Goal: Check status: Check status

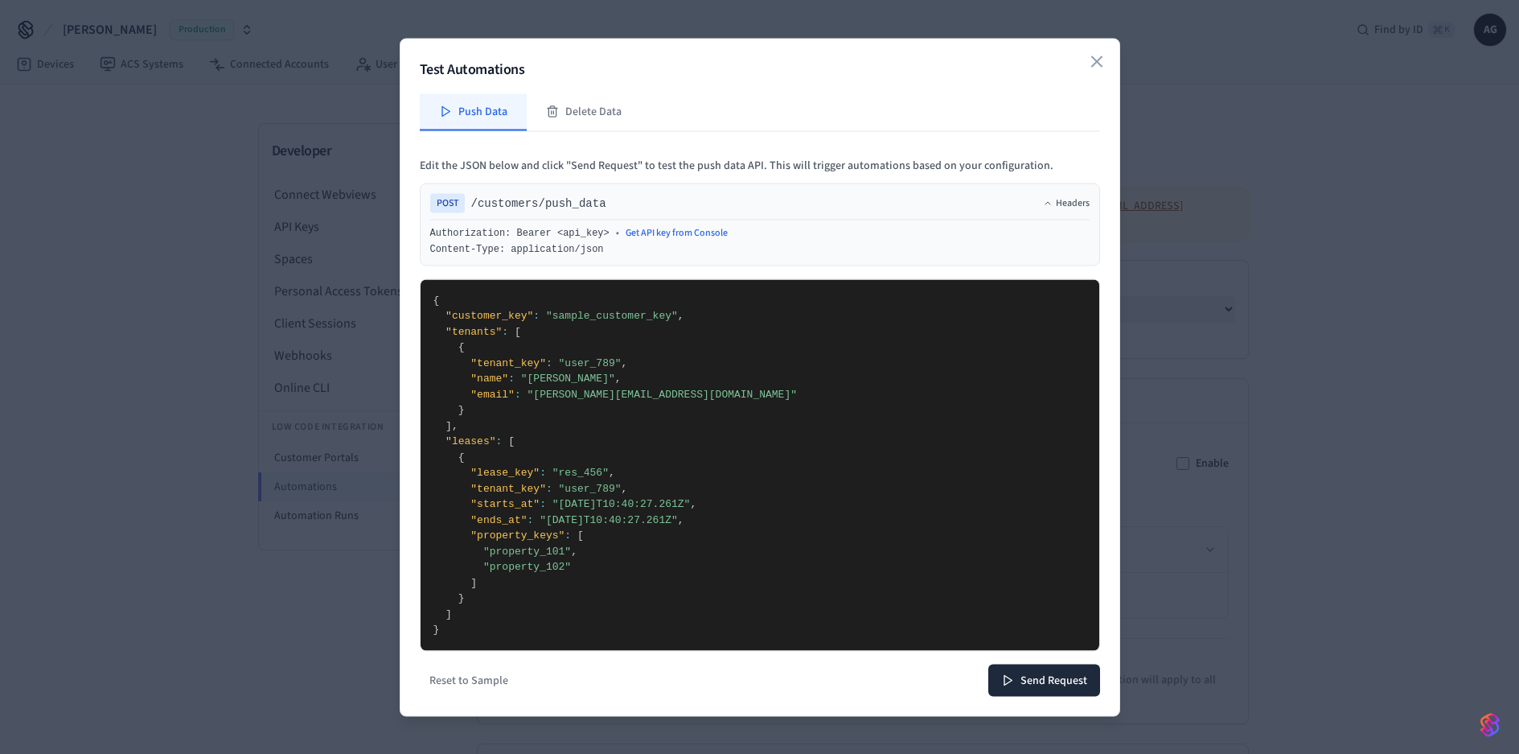
select select "**********"
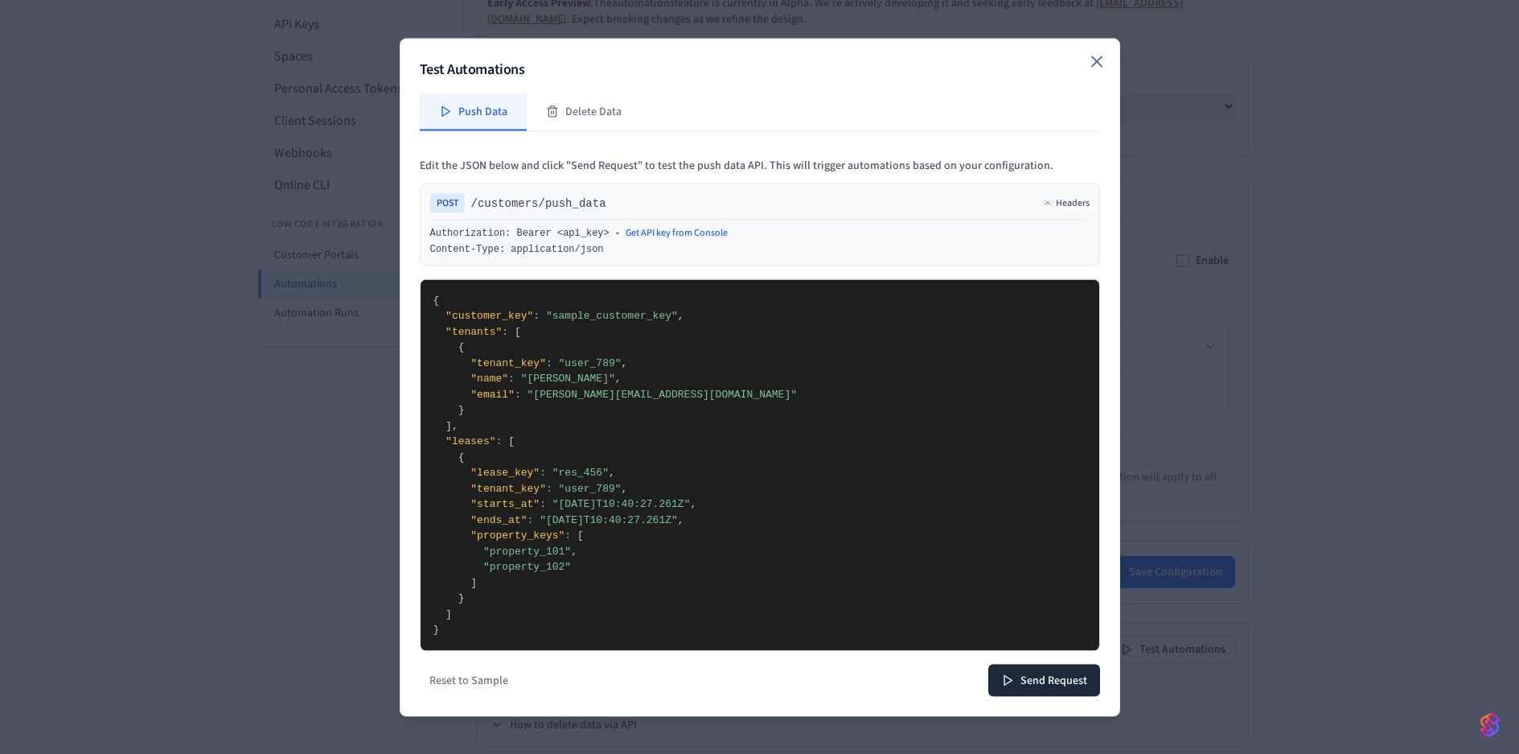
click at [1097, 56] on div "Test Automations Push Data Delete Data Edit the JSON below and click "Send Requ…" at bounding box center [760, 377] width 721 height 678
click at [1104, 67] on icon "button" at bounding box center [1096, 60] width 19 height 19
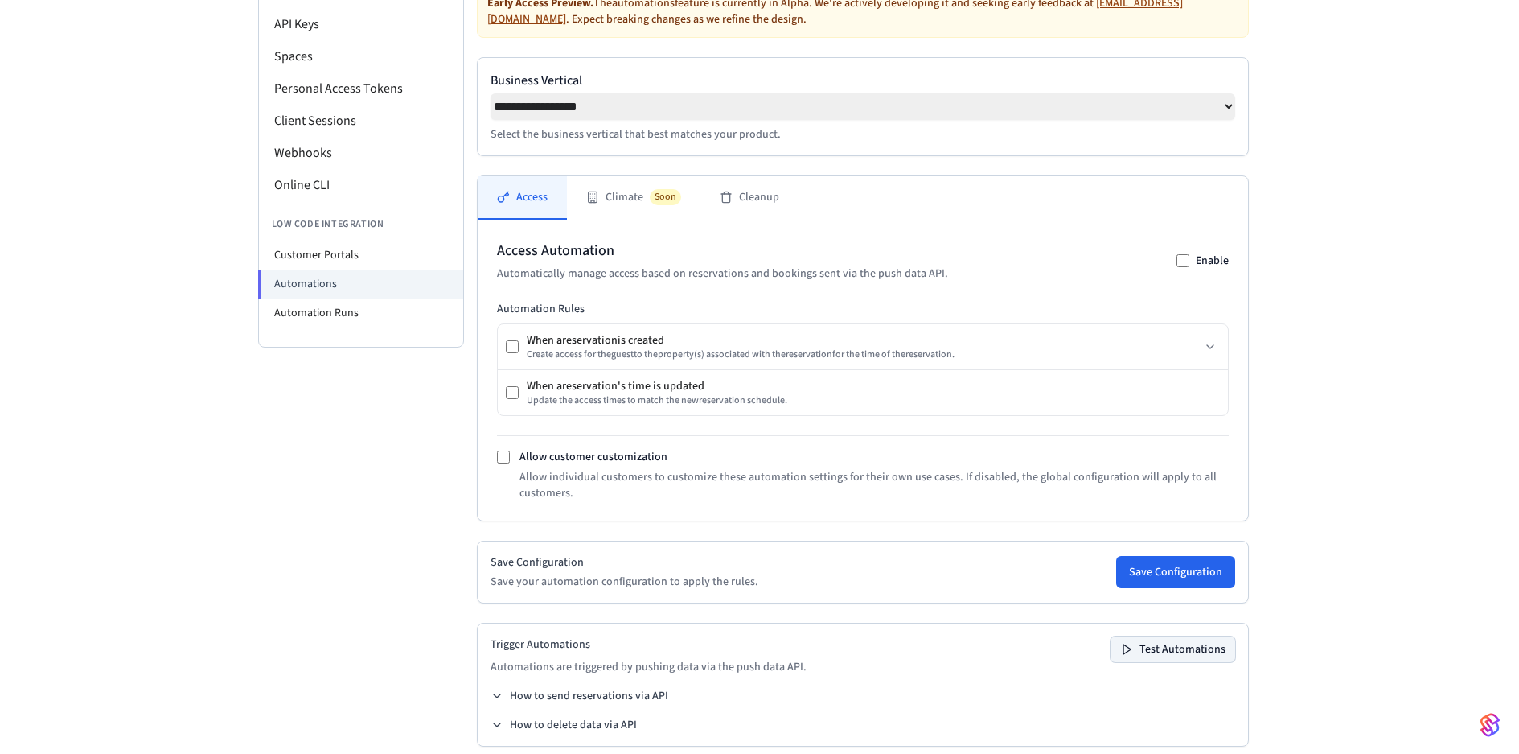
scroll to position [0, 0]
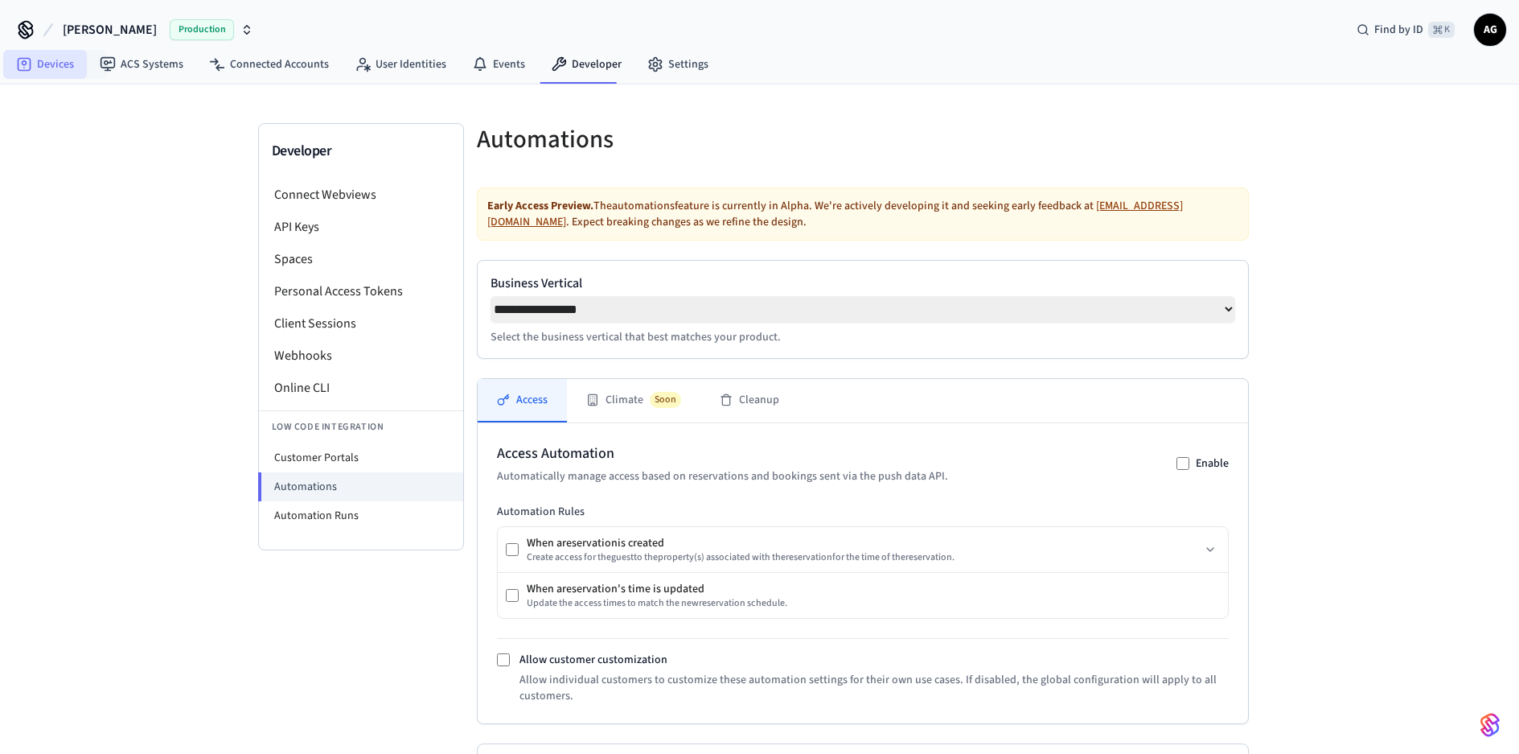
click at [35, 64] on link "Devices" at bounding box center [45, 64] width 84 height 29
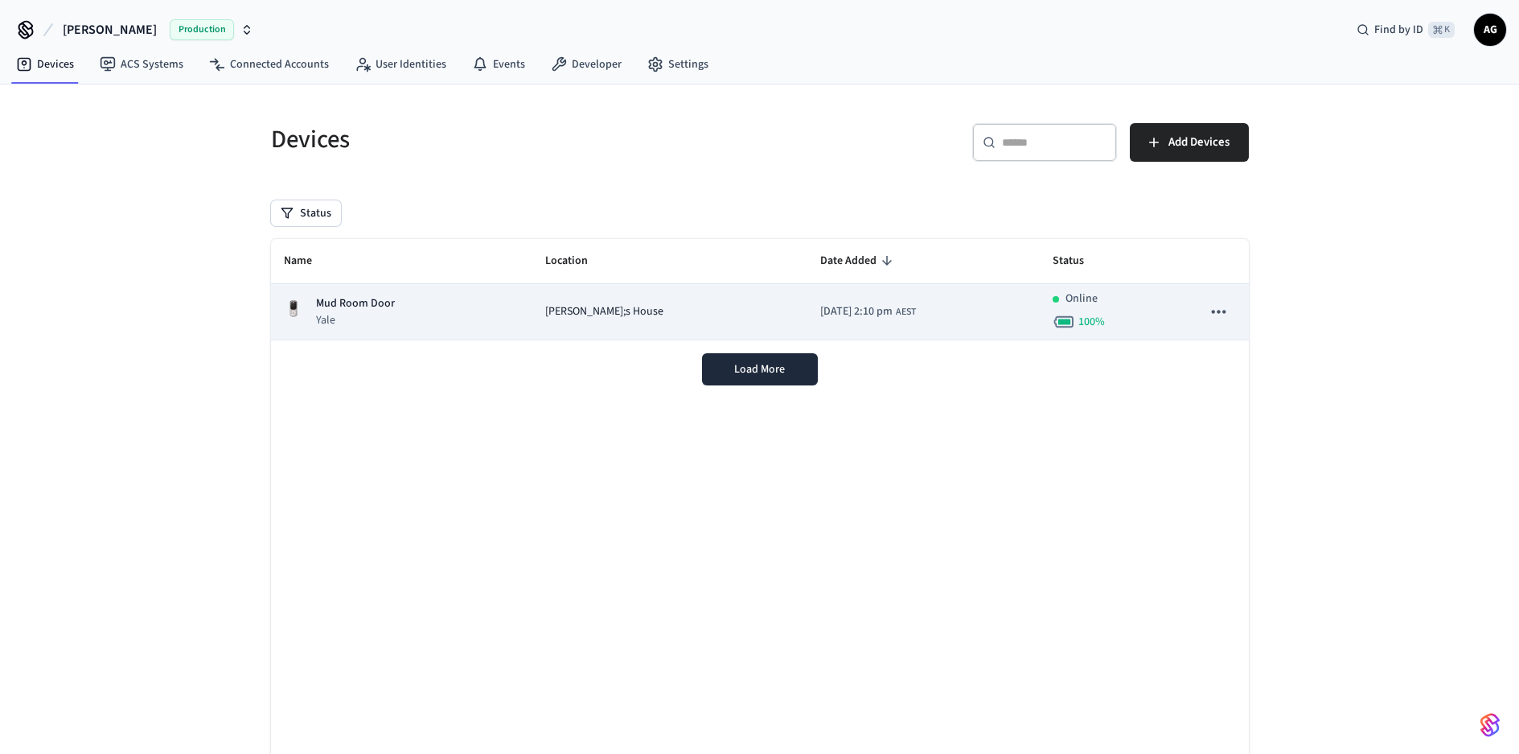
click at [377, 302] on p "Mud Room Door" at bounding box center [355, 303] width 79 height 17
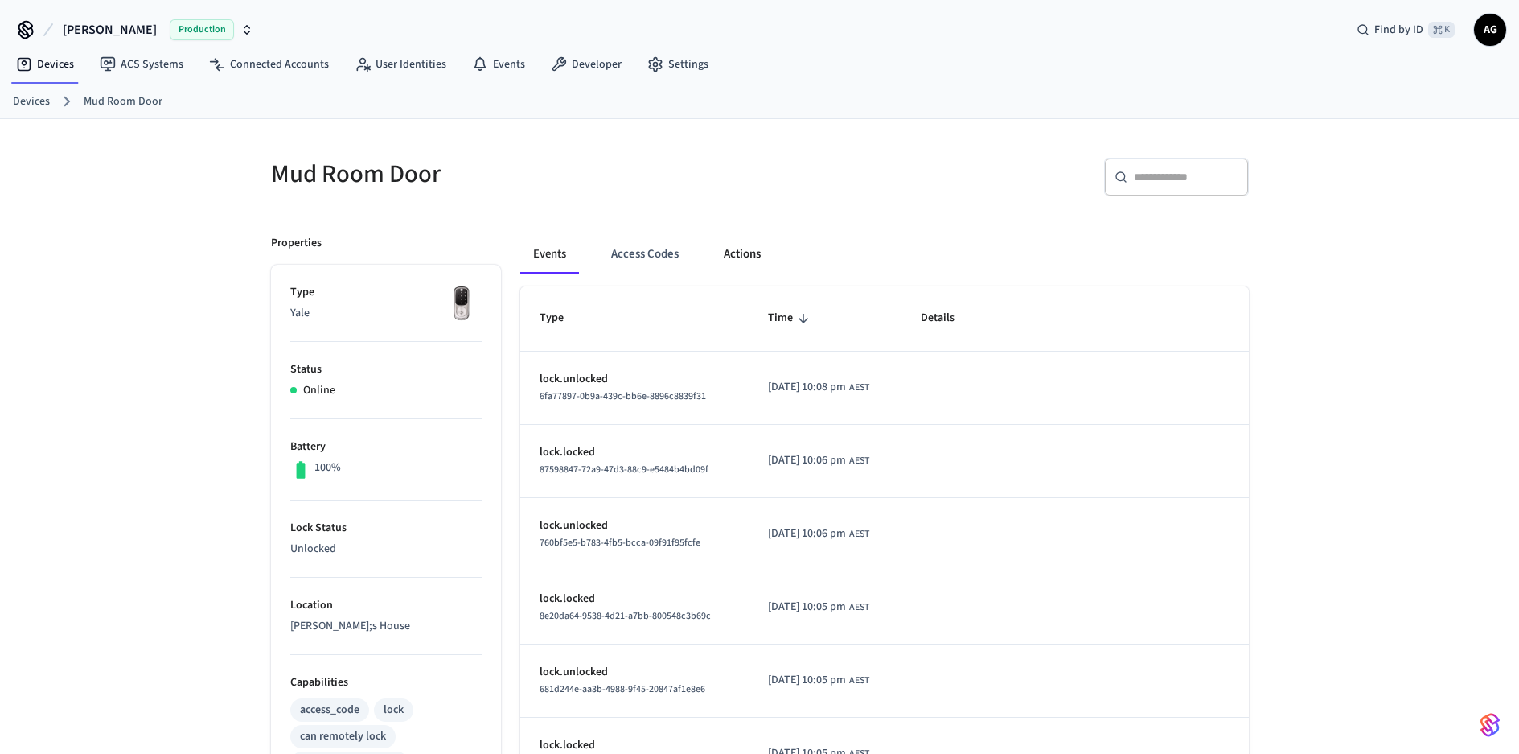
click at [758, 255] on button "Actions" at bounding box center [742, 254] width 63 height 39
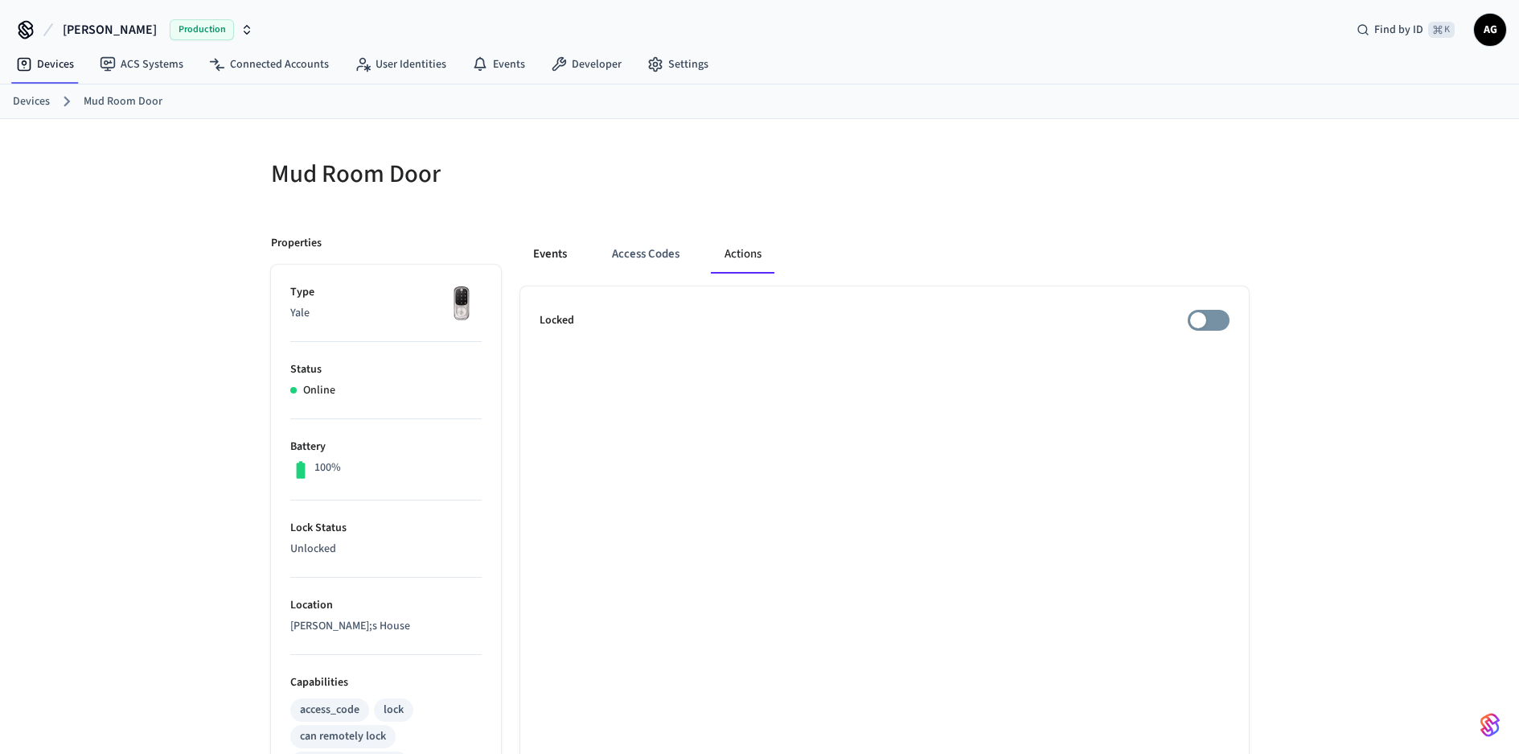
click at [552, 253] on button "Events" at bounding box center [550, 254] width 60 height 39
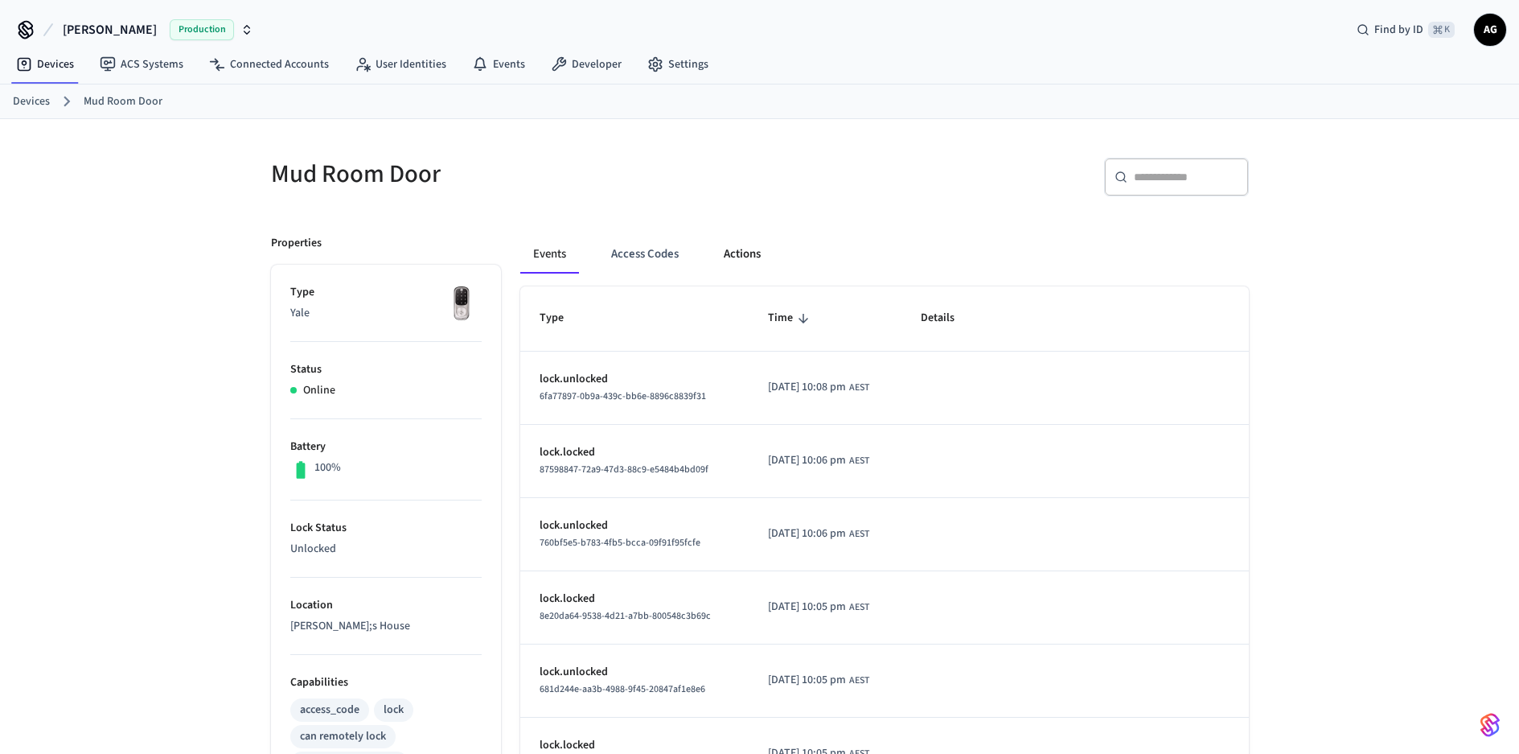
click at [746, 252] on button "Actions" at bounding box center [742, 254] width 63 height 39
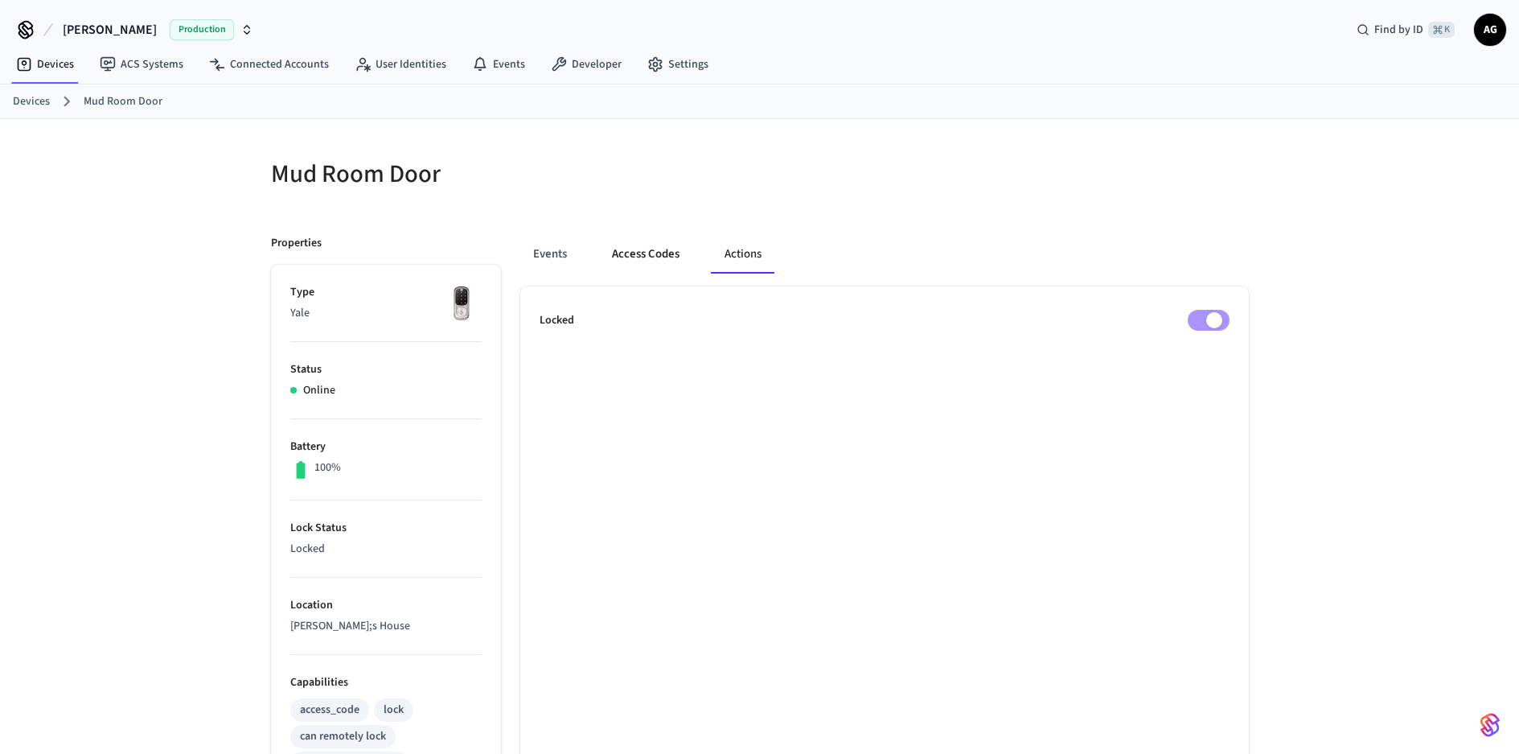
click at [656, 262] on button "Access Codes" at bounding box center [645, 254] width 93 height 39
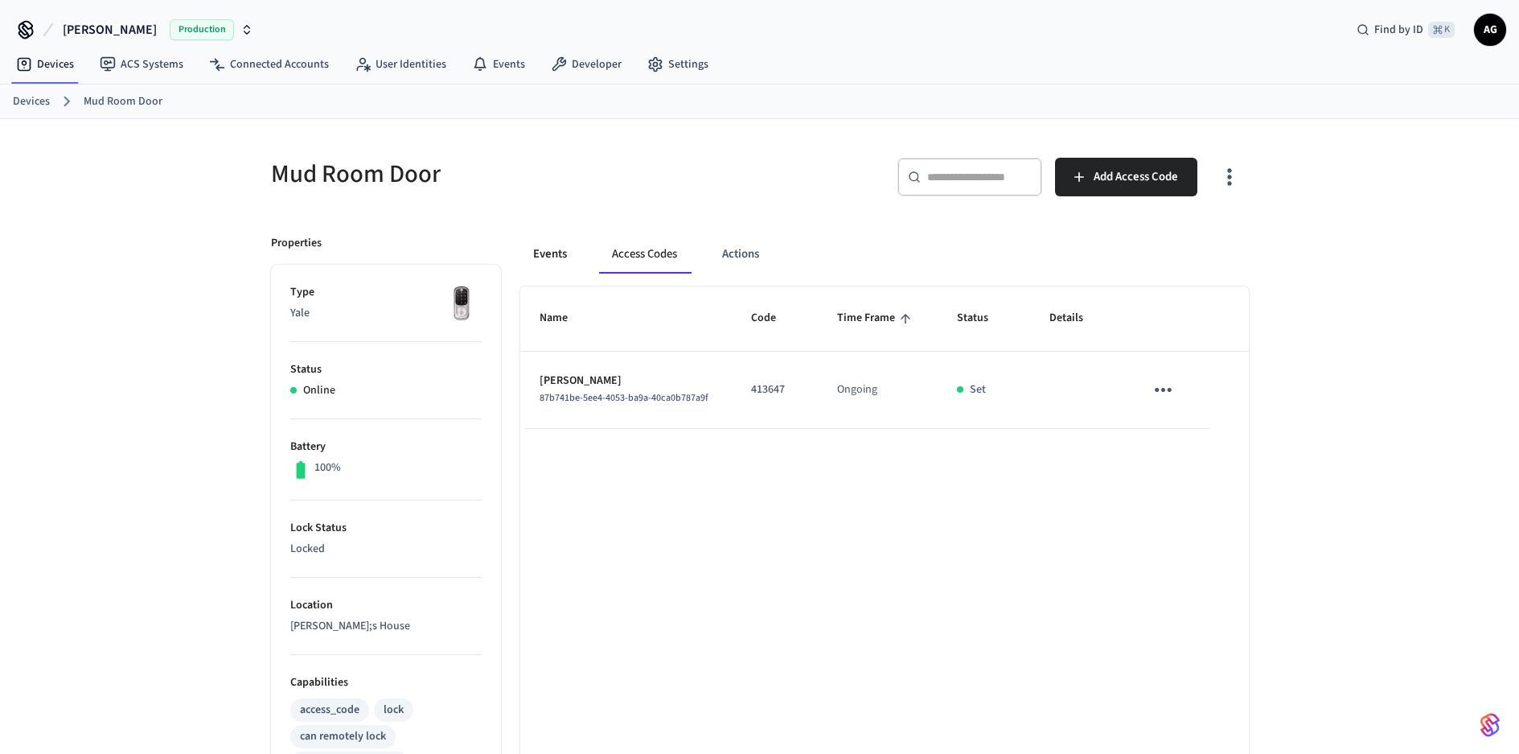
click at [545, 253] on button "Events" at bounding box center [550, 254] width 60 height 39
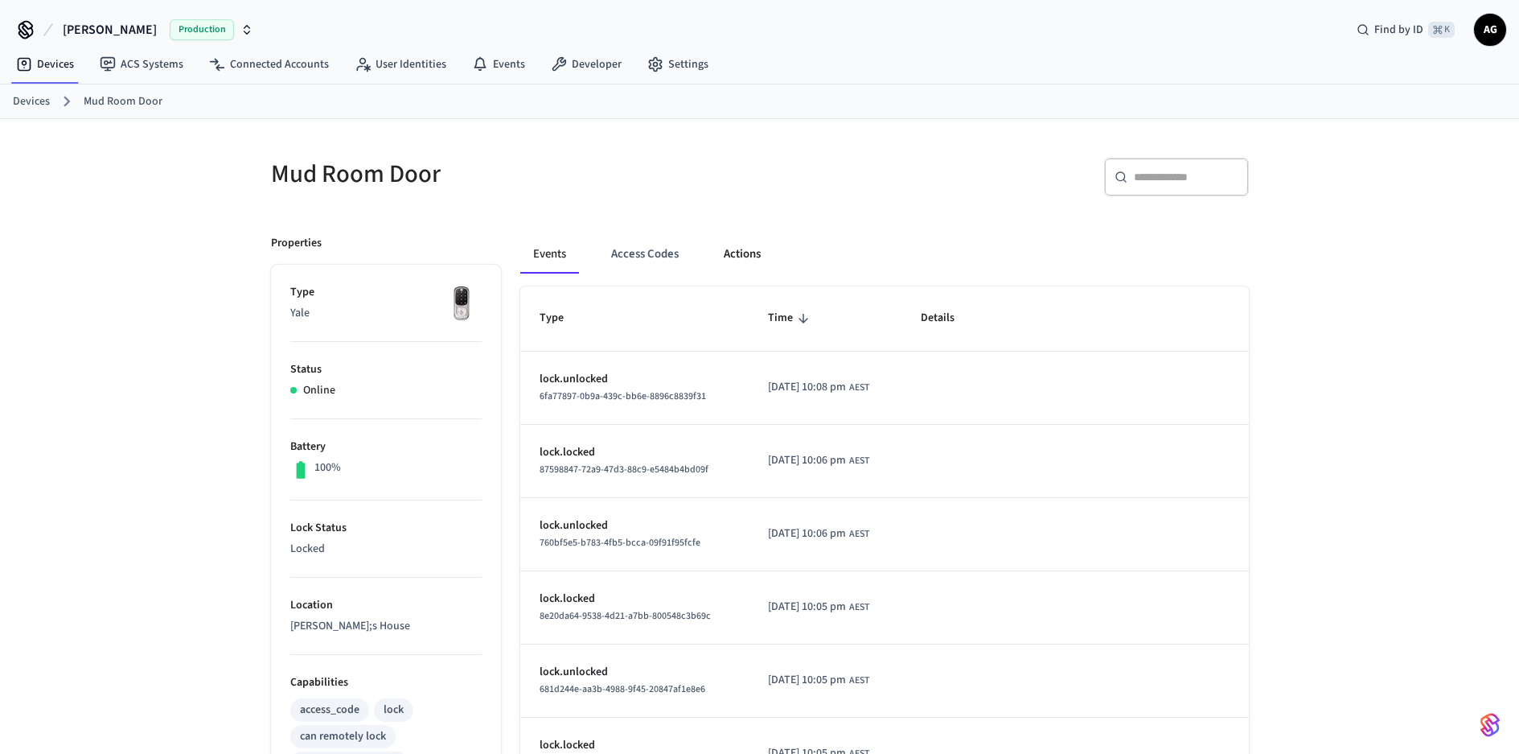
click at [742, 253] on button "Actions" at bounding box center [742, 254] width 63 height 39
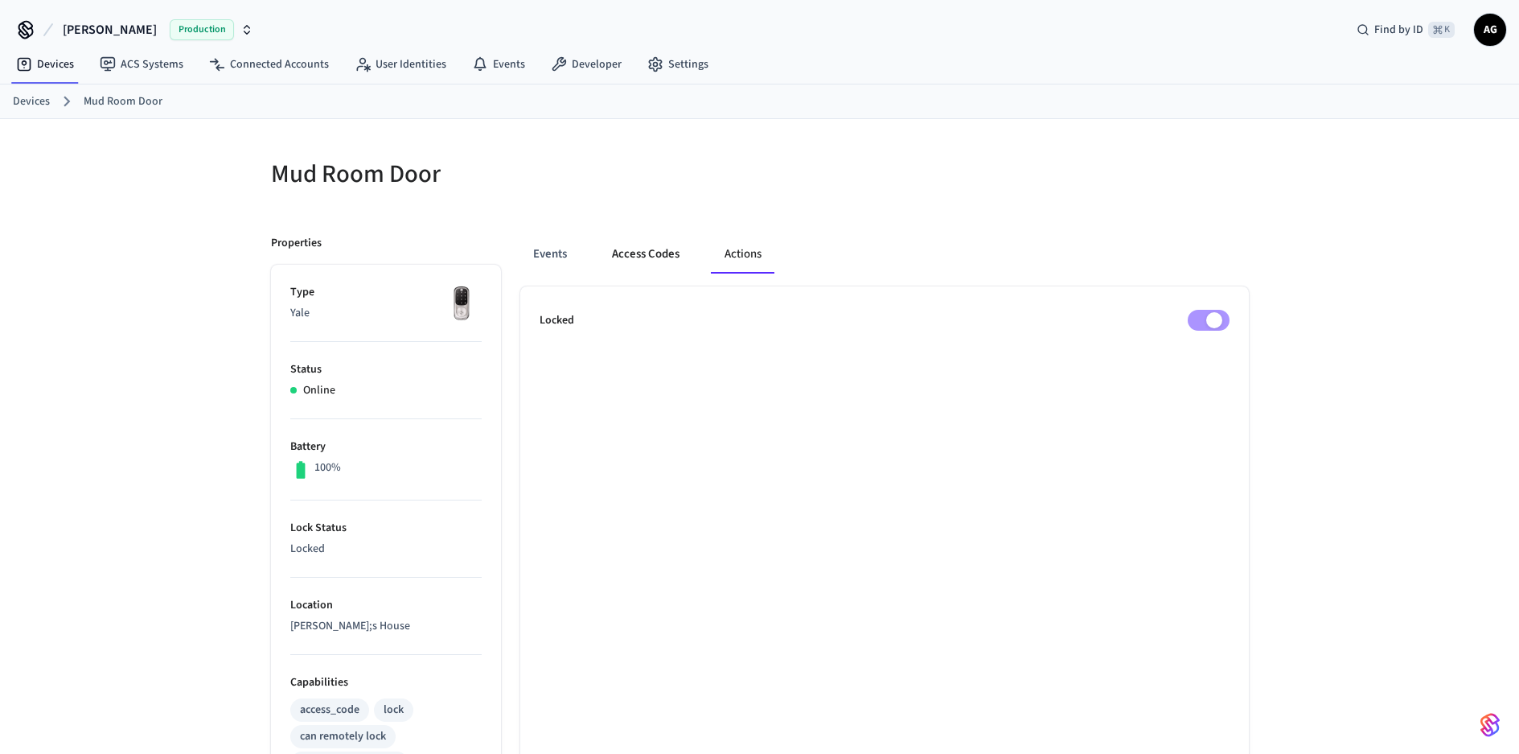
click at [656, 253] on button "Access Codes" at bounding box center [645, 254] width 93 height 39
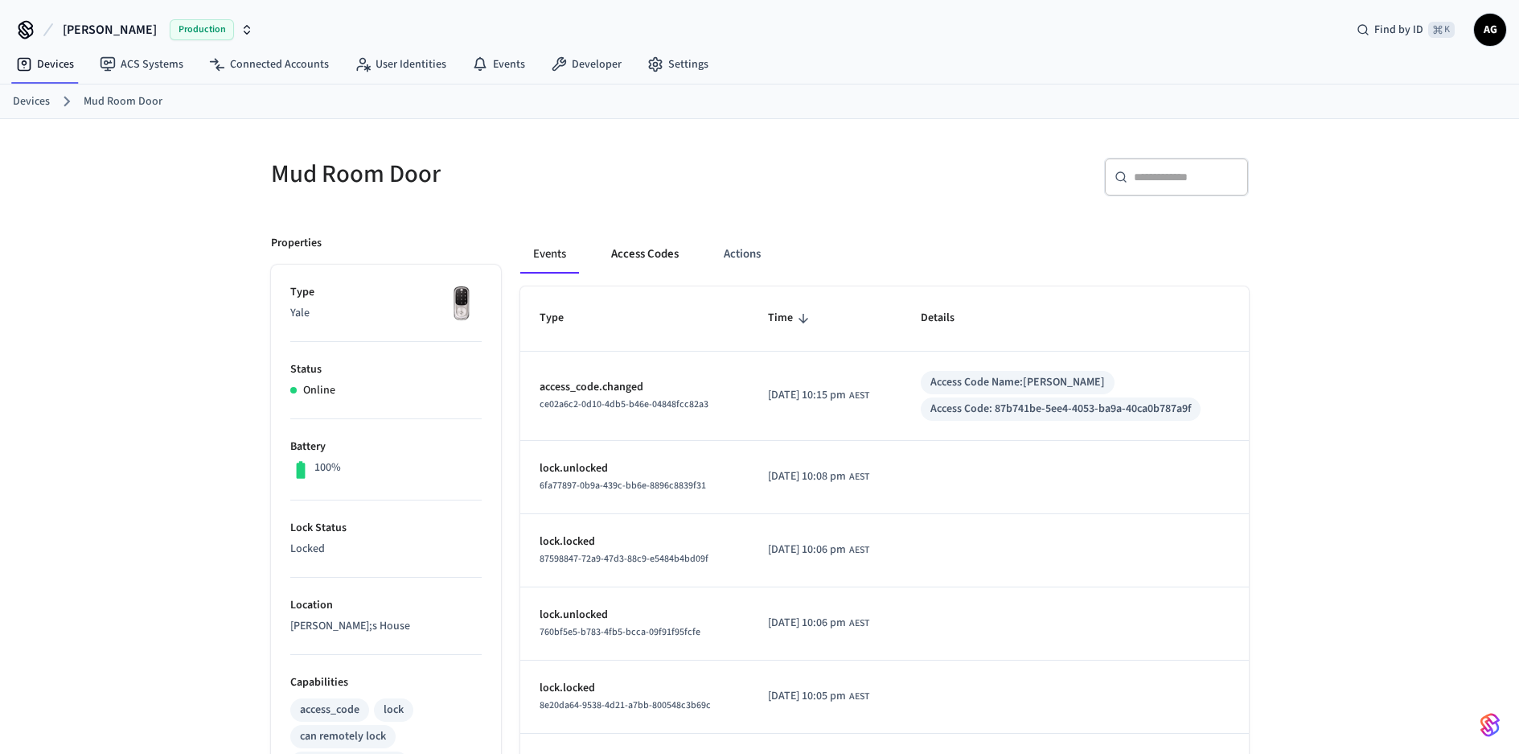
click at [668, 255] on button "Access Codes" at bounding box center [644, 254] width 93 height 39
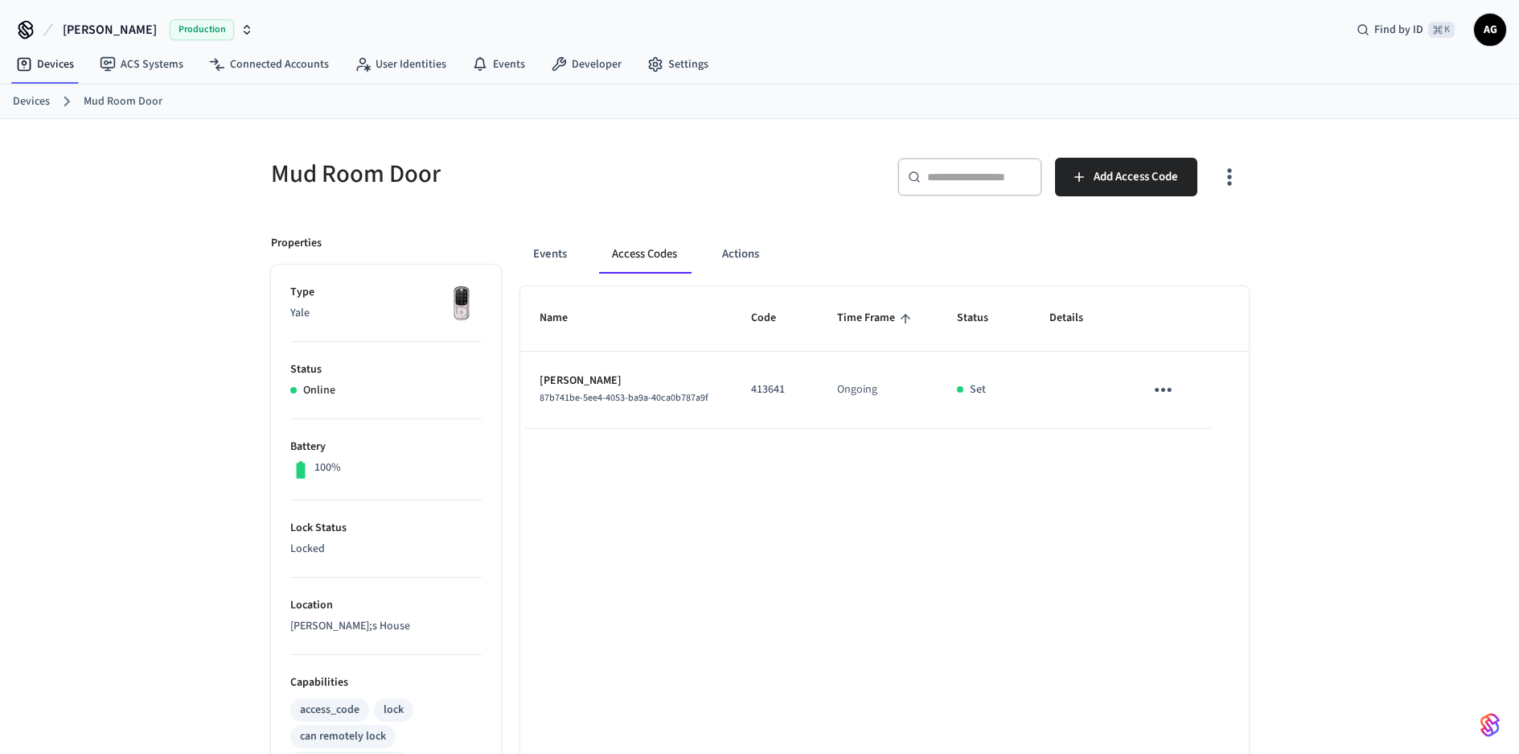
click at [1231, 187] on icon "button" at bounding box center [1229, 176] width 25 height 25
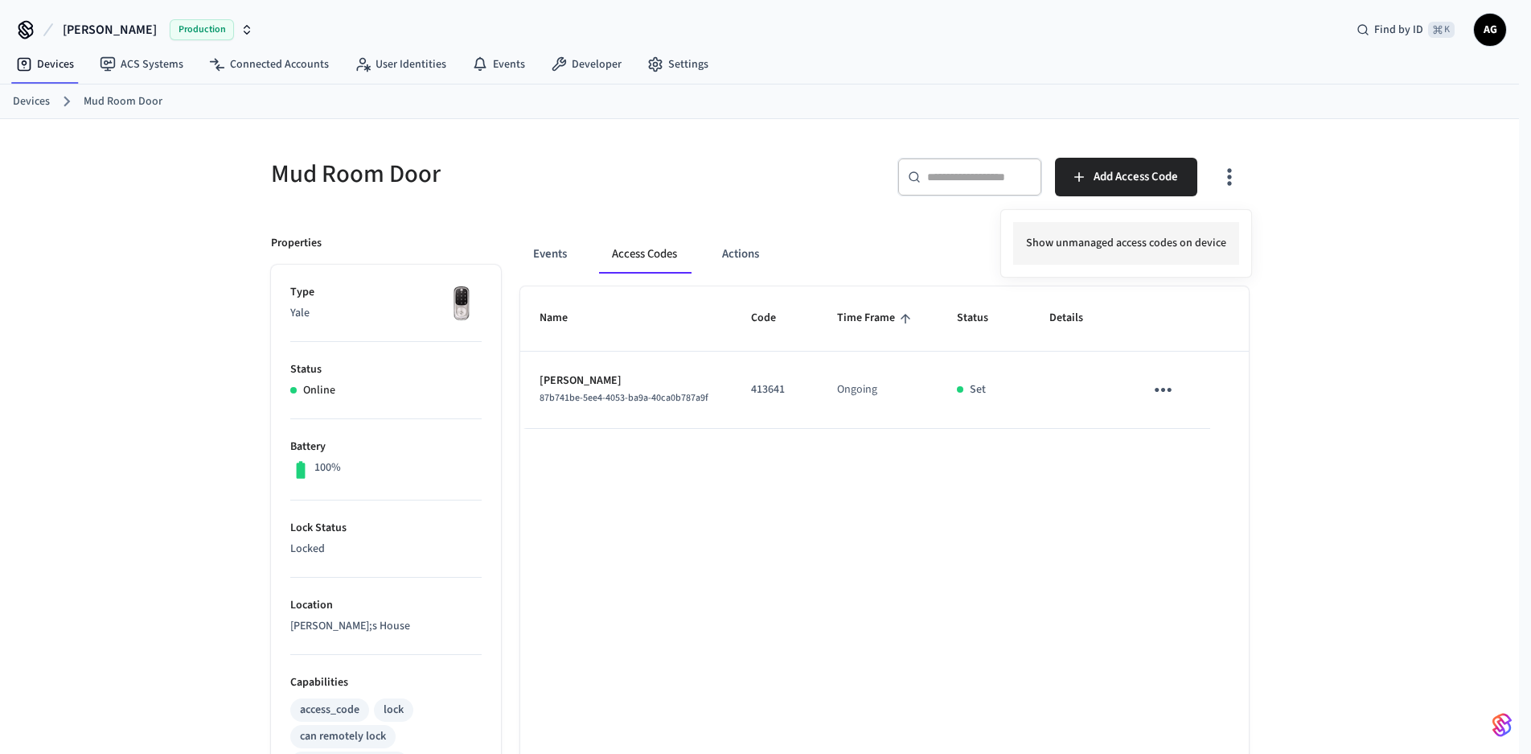
click at [1194, 244] on li "Show unmanaged access codes on device" at bounding box center [1126, 243] width 226 height 43
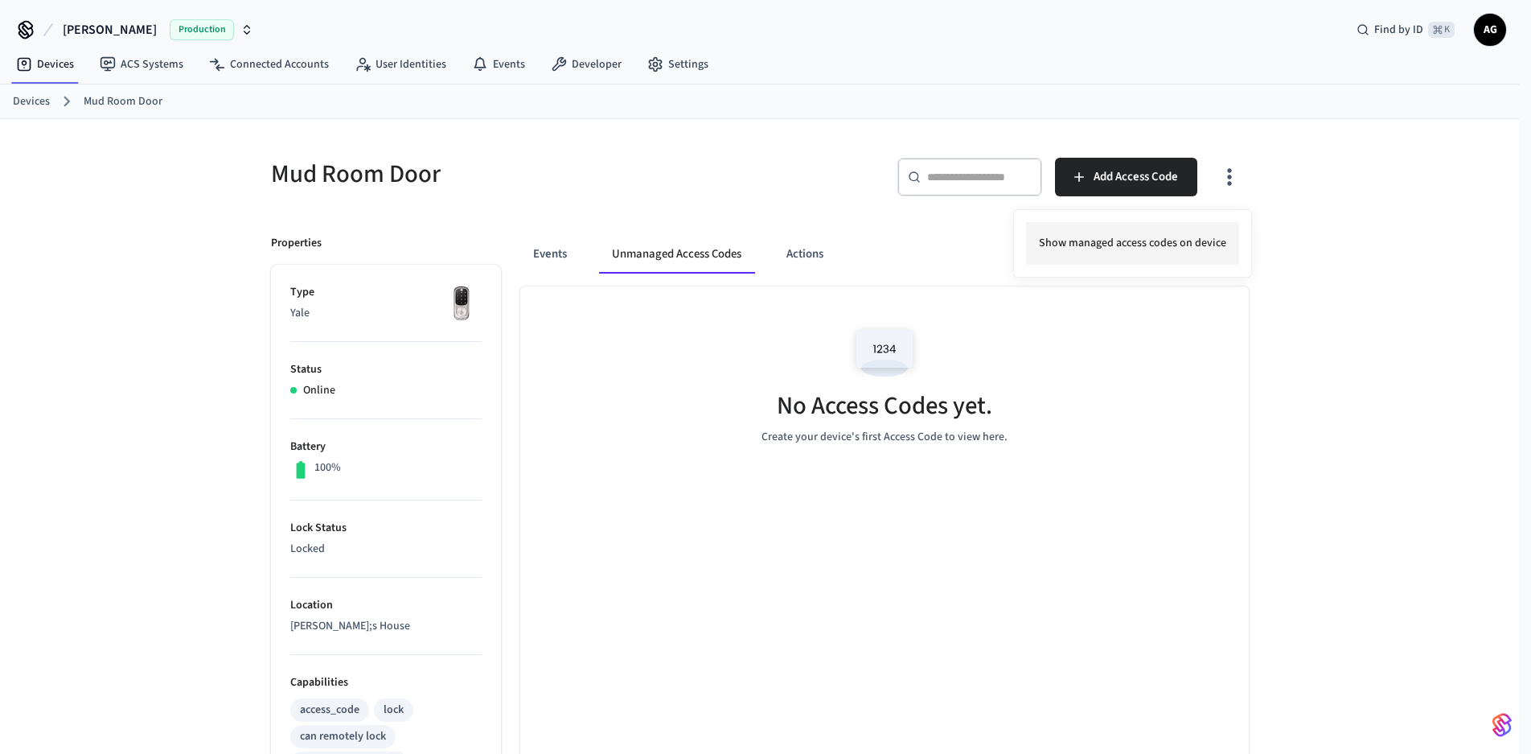
click at [1145, 245] on li "Show managed access codes on device" at bounding box center [1132, 243] width 213 height 43
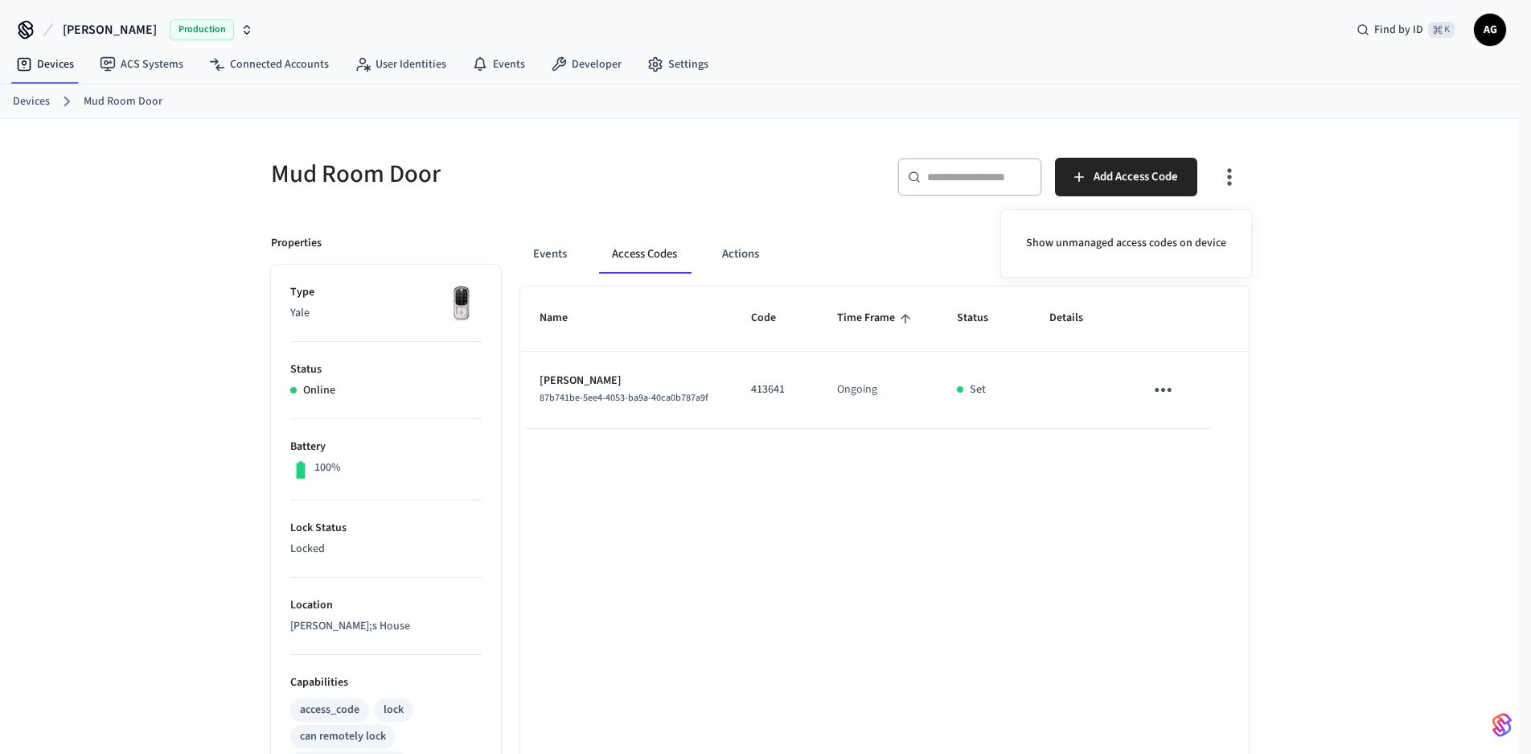
click at [509, 63] on div at bounding box center [765, 377] width 1531 height 754
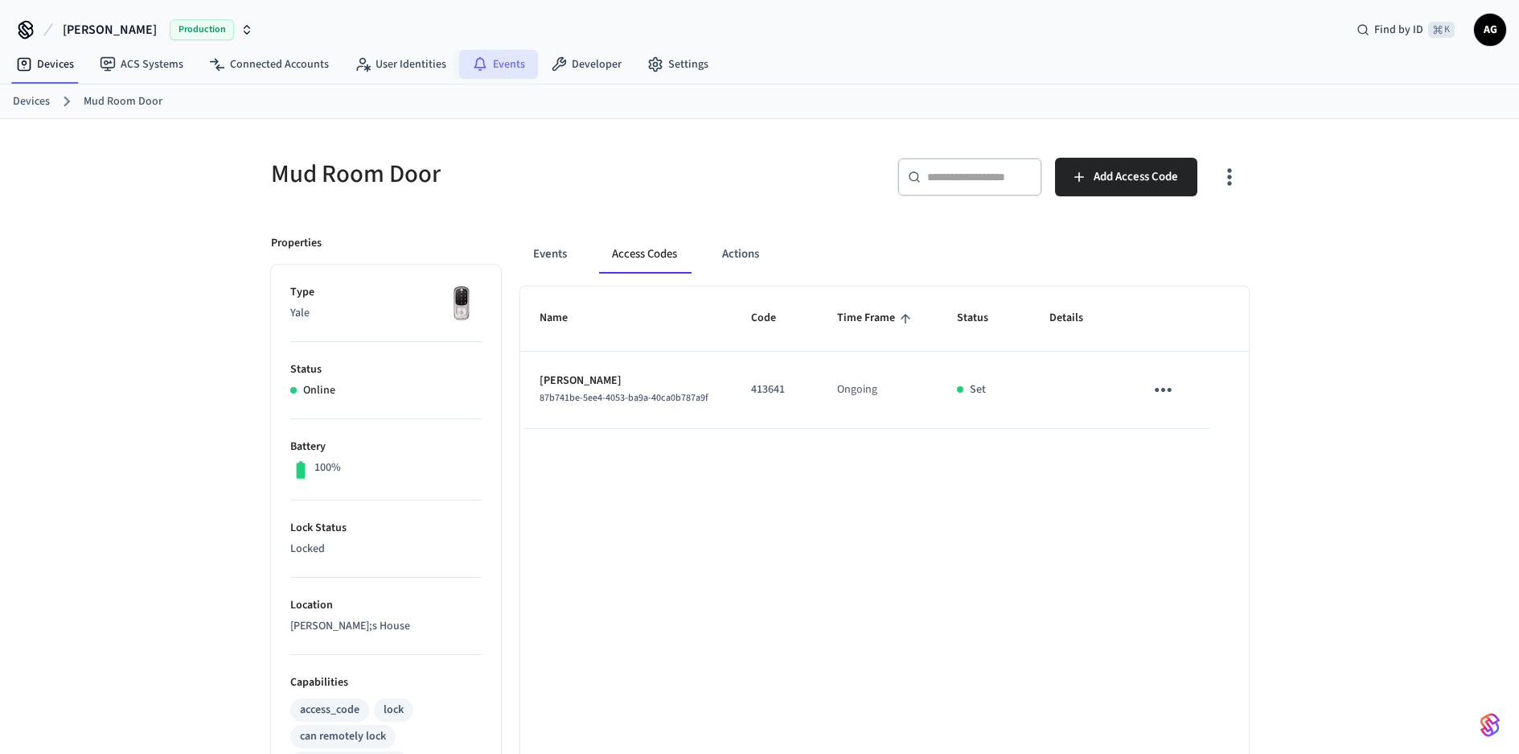
click at [504, 64] on link "Events" at bounding box center [498, 64] width 79 height 29
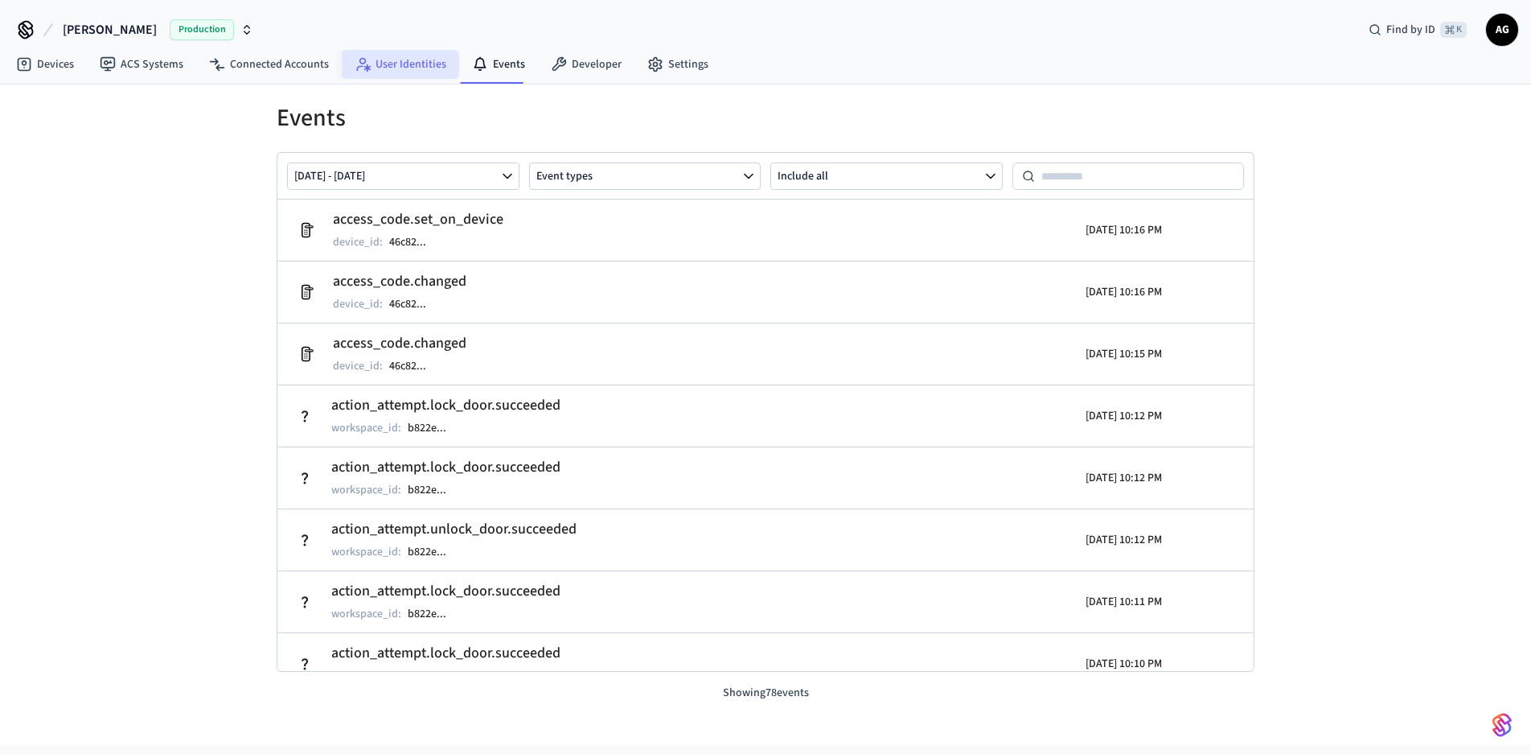
click at [370, 68] on link "User Identities" at bounding box center [400, 64] width 117 height 29
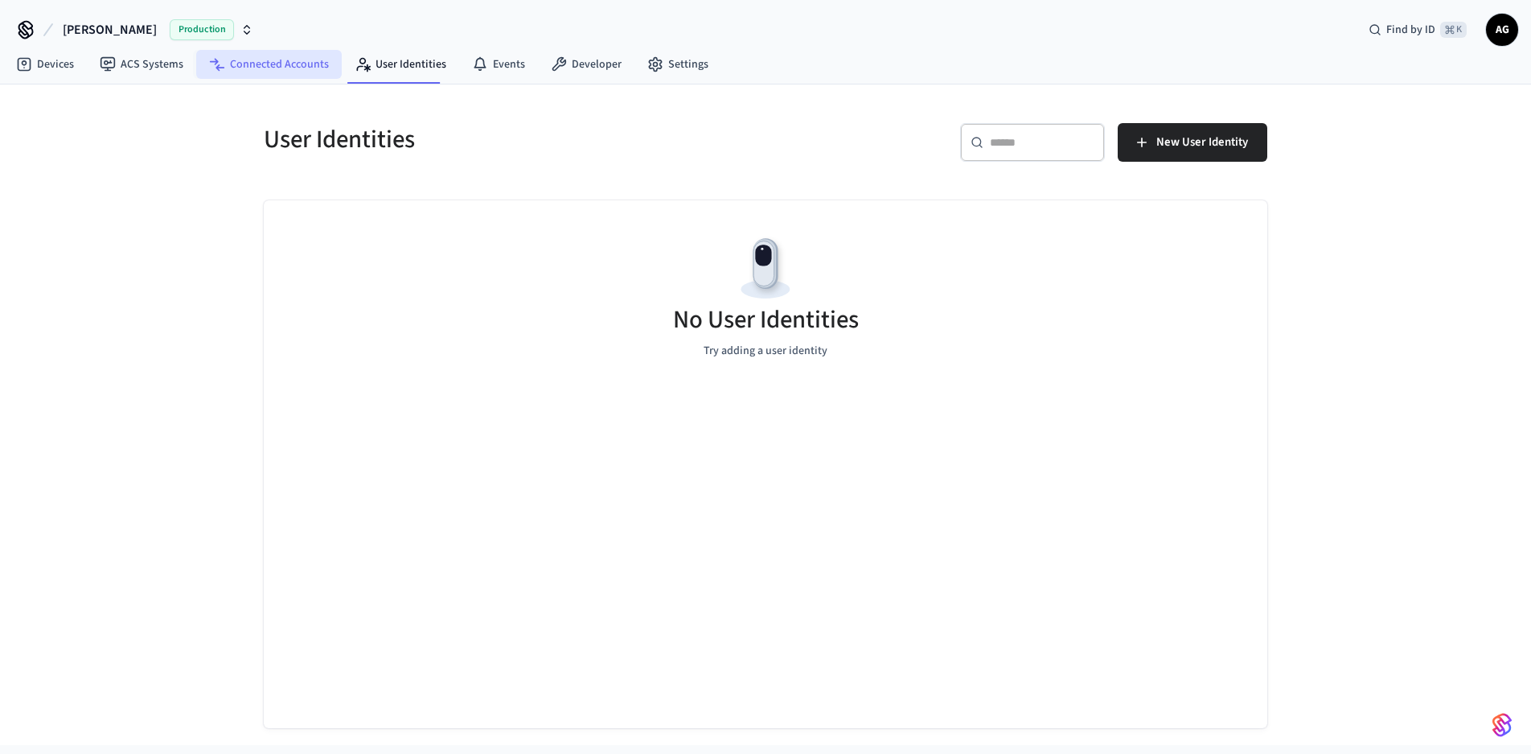
click at [282, 68] on link "Connected Accounts" at bounding box center [269, 64] width 146 height 29
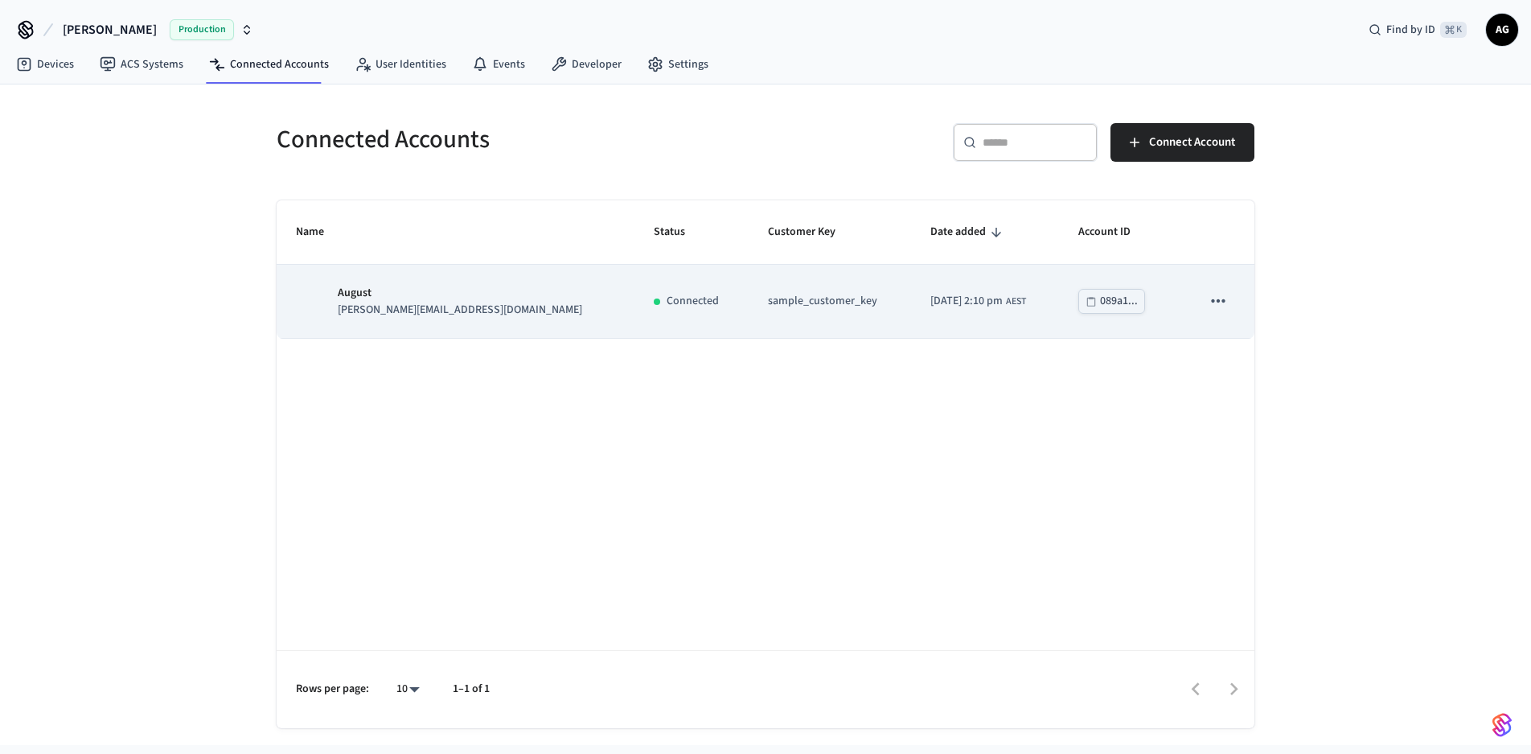
click at [768, 299] on p "sample_customer_key" at bounding box center [830, 301] width 125 height 17
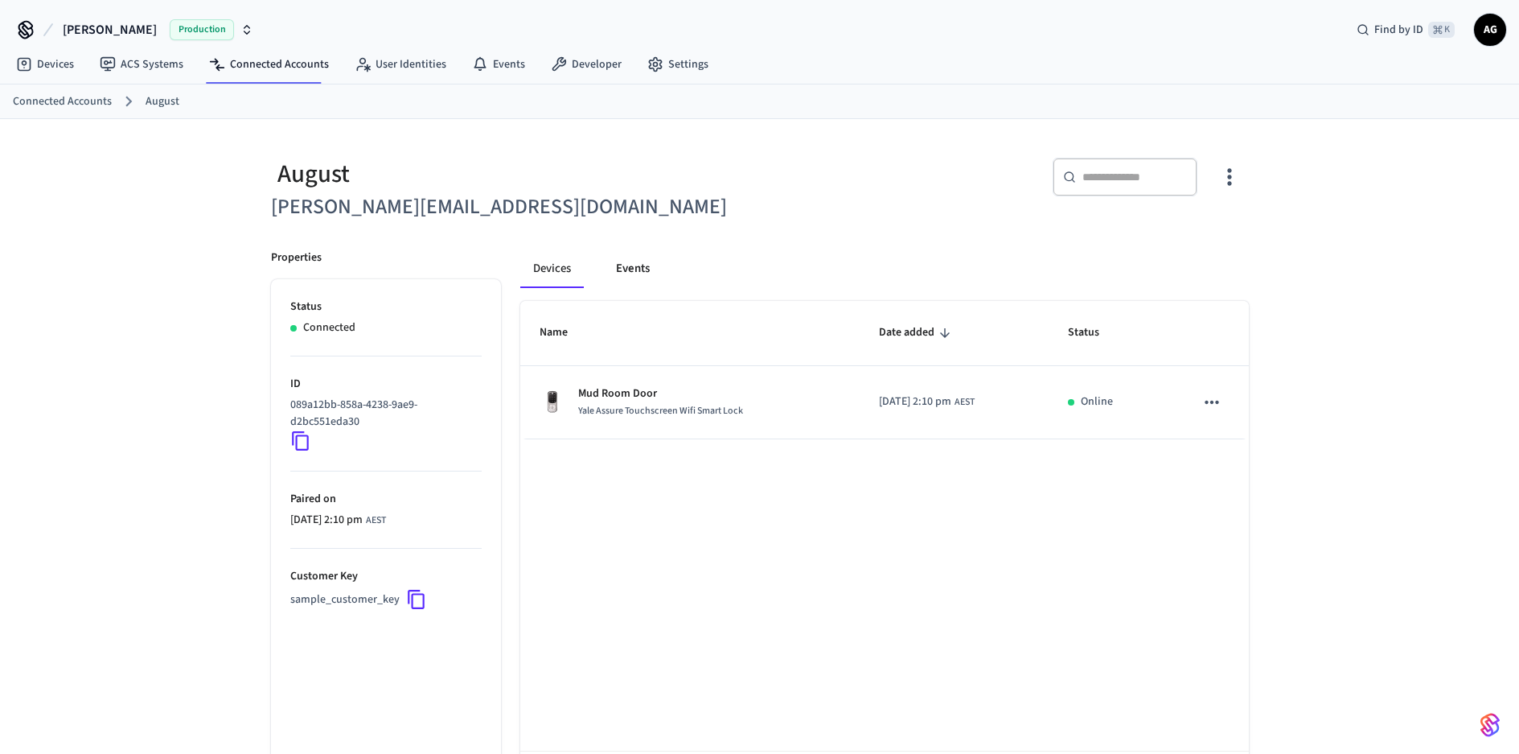
click at [639, 269] on button "Events" at bounding box center [633, 268] width 60 height 39
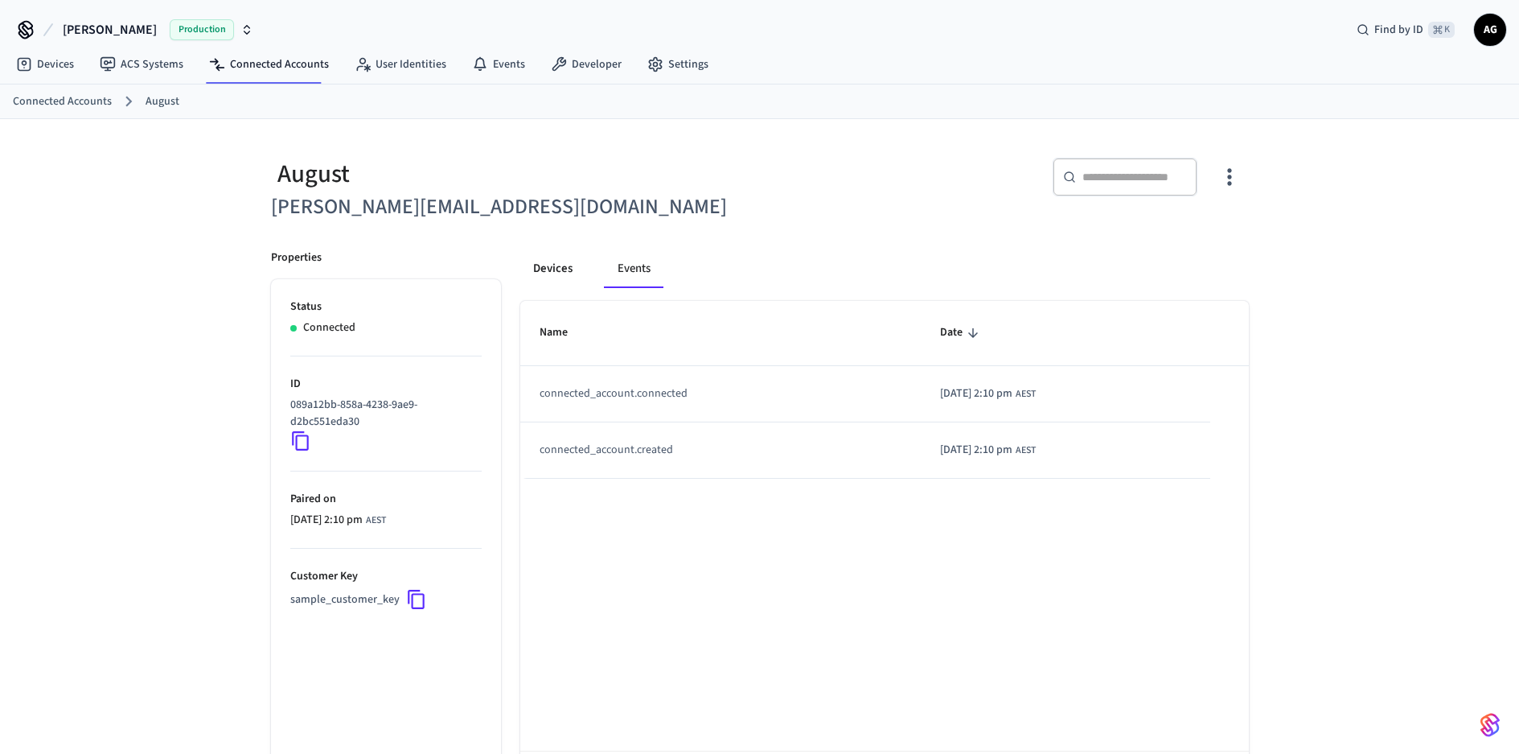
click at [549, 271] on button "Devices" at bounding box center [552, 268] width 65 height 39
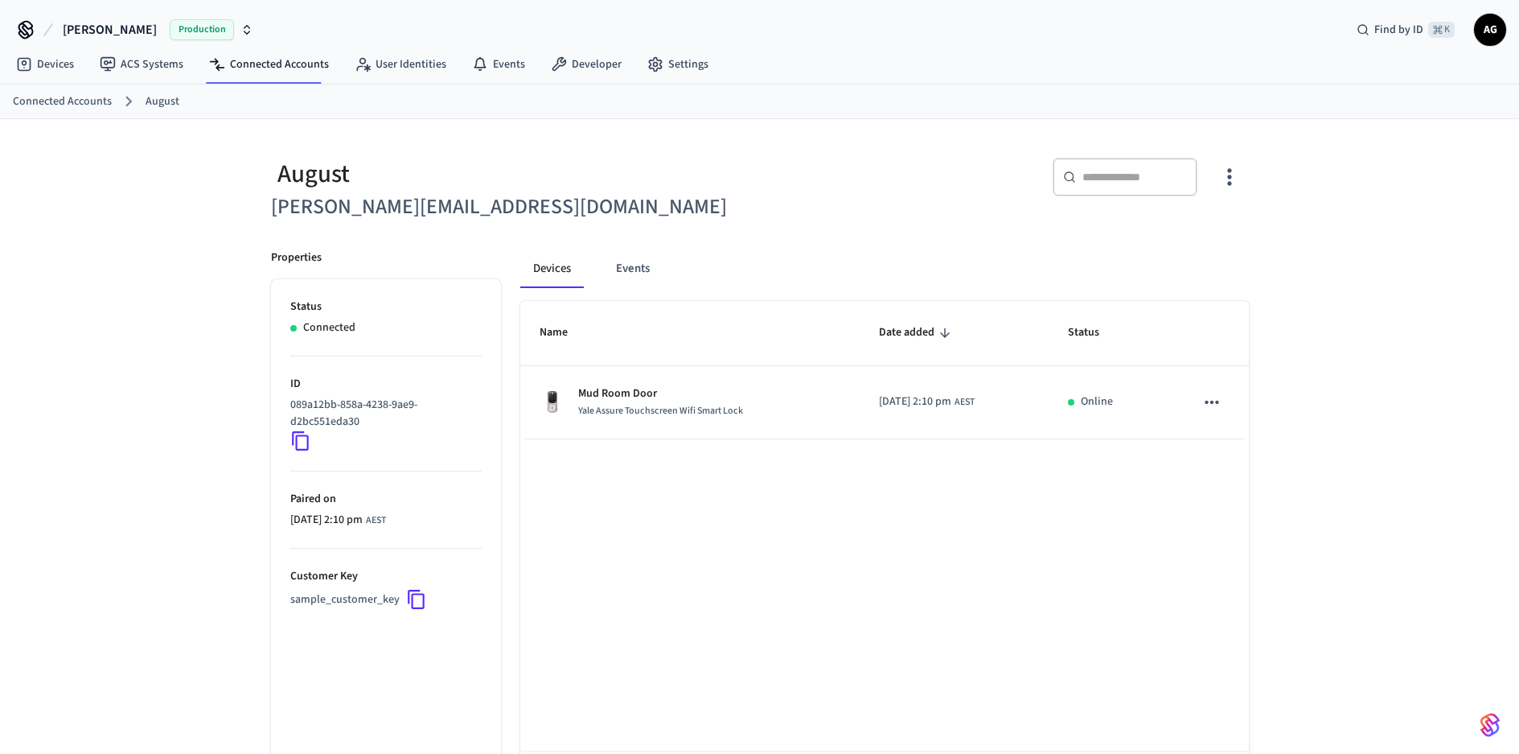
click at [1231, 178] on icon "button" at bounding box center [1229, 177] width 4 height 17
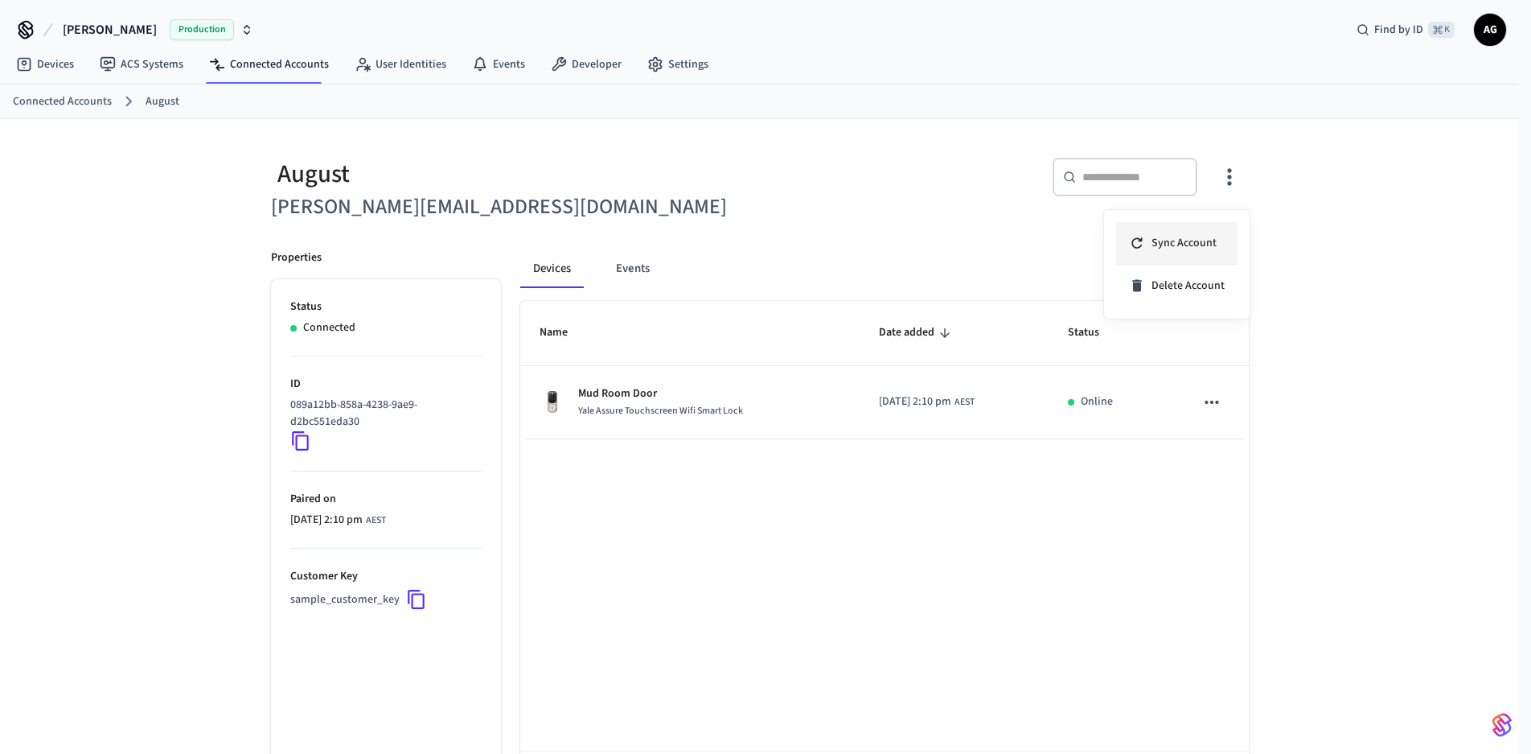
click at [1190, 242] on span "Sync Account" at bounding box center [1184, 243] width 65 height 16
click at [771, 236] on div at bounding box center [765, 377] width 1531 height 754
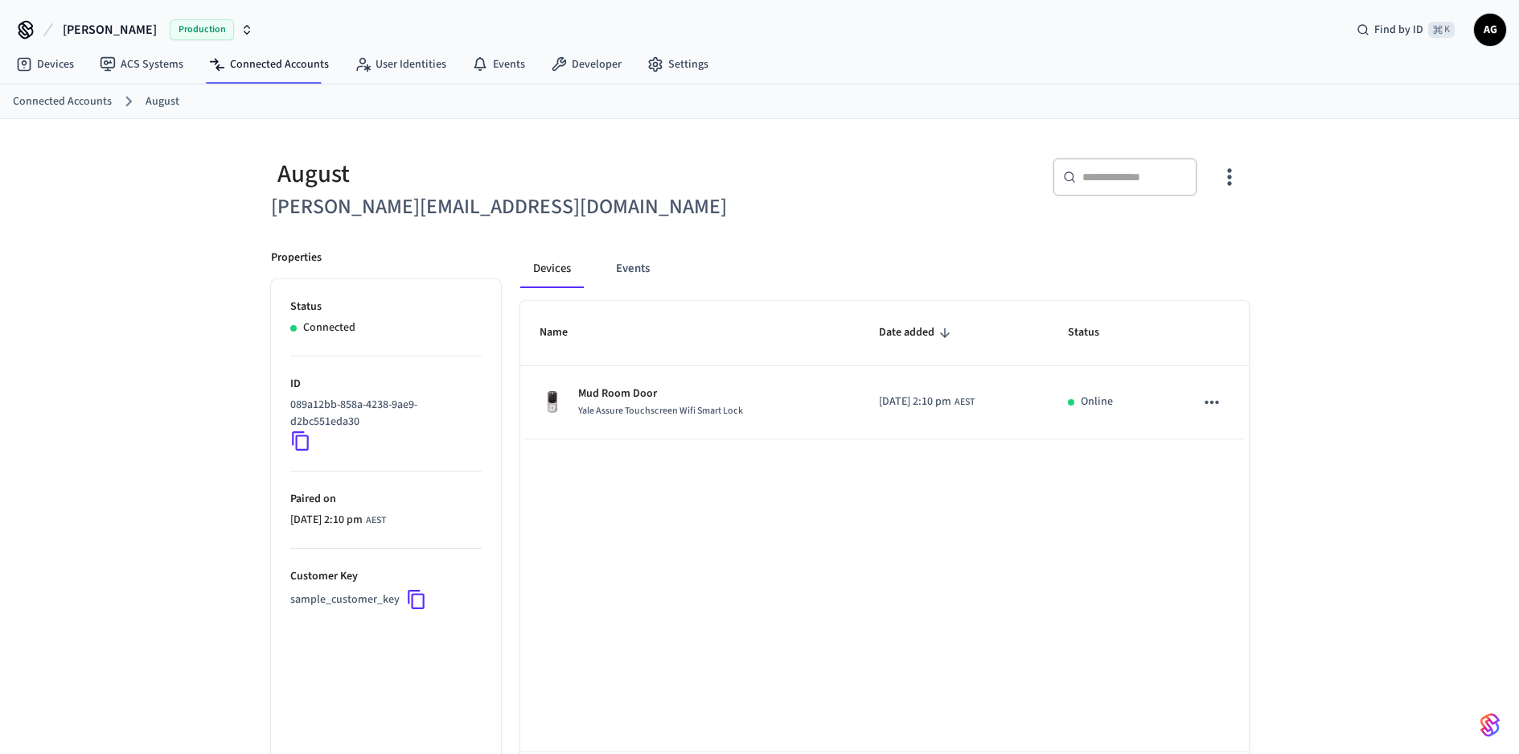
click at [1494, 28] on span "AG" at bounding box center [1490, 29] width 29 height 29
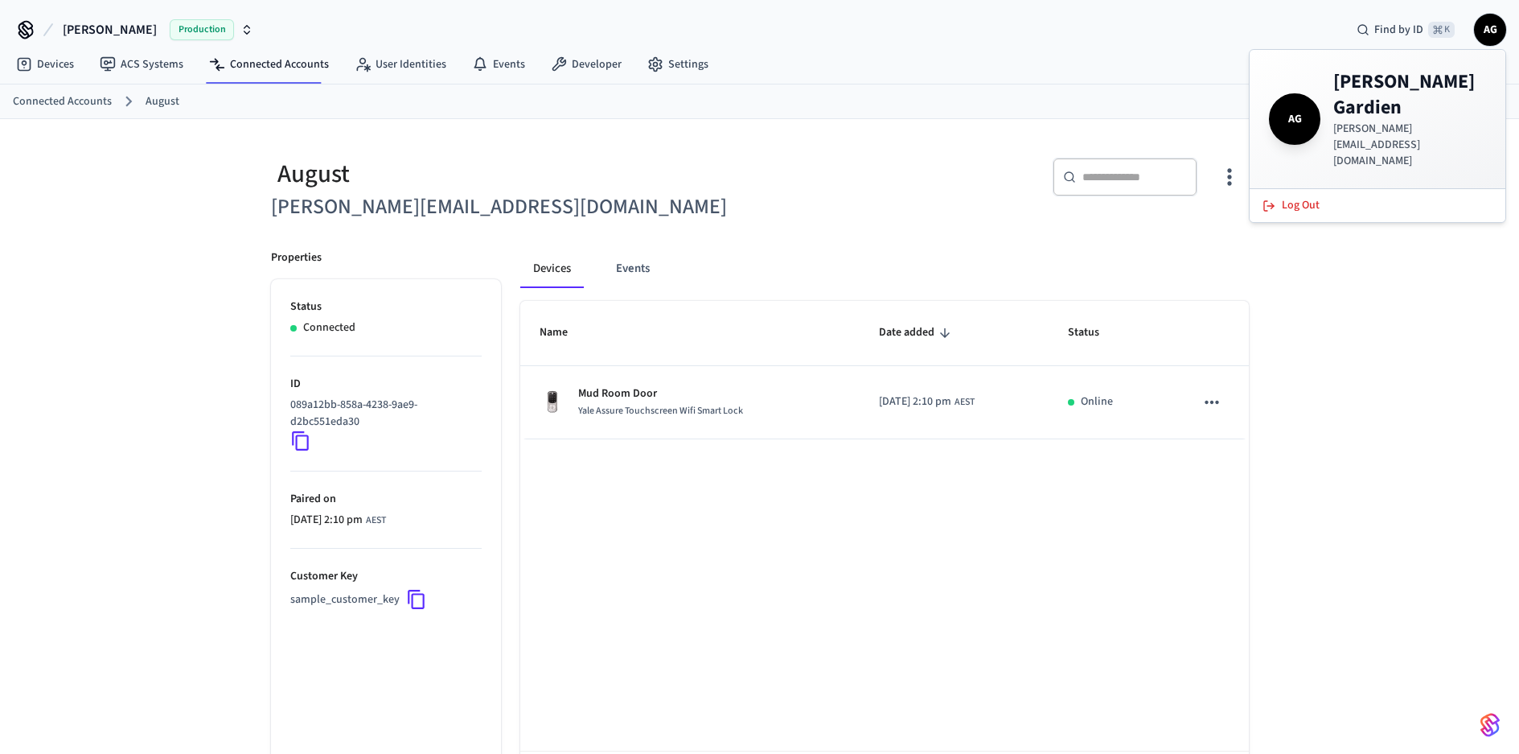
click at [1365, 284] on div "[PERSON_NAME] [PERSON_NAME][EMAIL_ADDRESS][DOMAIN_NAME] ​ ​ Properties Status C…" at bounding box center [759, 473] width 1519 height 709
